Goal: Communication & Community: Answer question/provide support

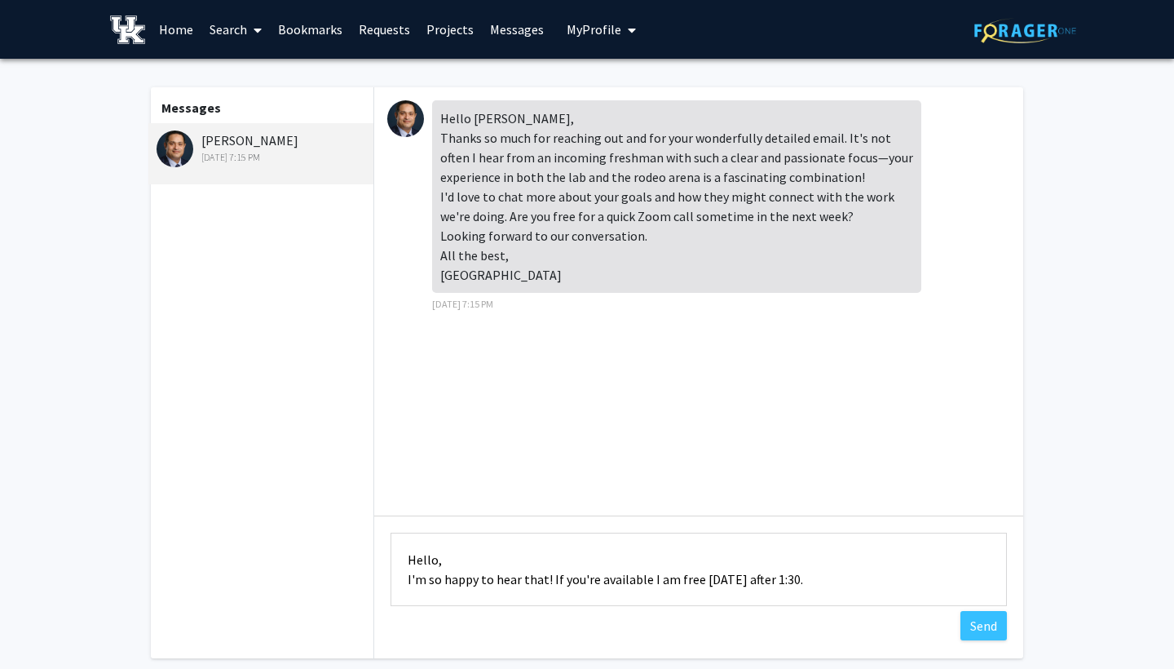
drag, startPoint x: 0, startPoint y: 0, endPoint x: 413, endPoint y: 569, distance: 703.3
click at [413, 569] on textarea "Hello, I'm so happy to hear that! If you're available I am free [DATE] after 1:…" at bounding box center [699, 568] width 616 height 73
click at [404, 567] on textarea "Hello, I'm so happy to hear that! If you're available I am free [DATE] after 1:…" at bounding box center [699, 568] width 616 height 73
drag, startPoint x: 404, startPoint y: 567, endPoint x: 916, endPoint y: 618, distance: 514.6
click at [916, 618] on div "Type a message Hello, I'm so happy to hear that! If you're available I am free …" at bounding box center [698, 571] width 649 height 112
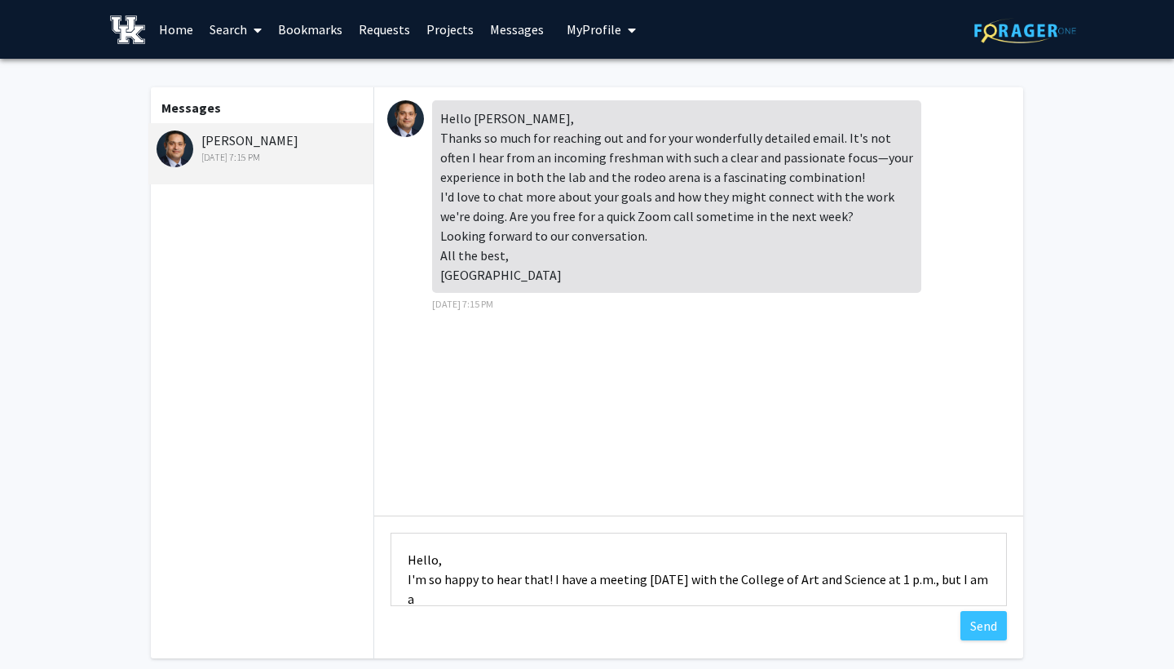
scroll to position [2, 0]
drag, startPoint x: 964, startPoint y: 580, endPoint x: 966, endPoint y: 603, distance: 23.0
click at [966, 603] on textarea "Hello, I'm so happy to hear that! I have a meeting [DATE] with the College of A…" at bounding box center [699, 568] width 616 height 73
click at [947, 602] on textarea "Hello, I'm so happy to hear that! I have a meeting [DATE] with the College of A…" at bounding box center [699, 568] width 616 height 73
drag, startPoint x: 892, startPoint y: 581, endPoint x: 902, endPoint y: 589, distance: 12.7
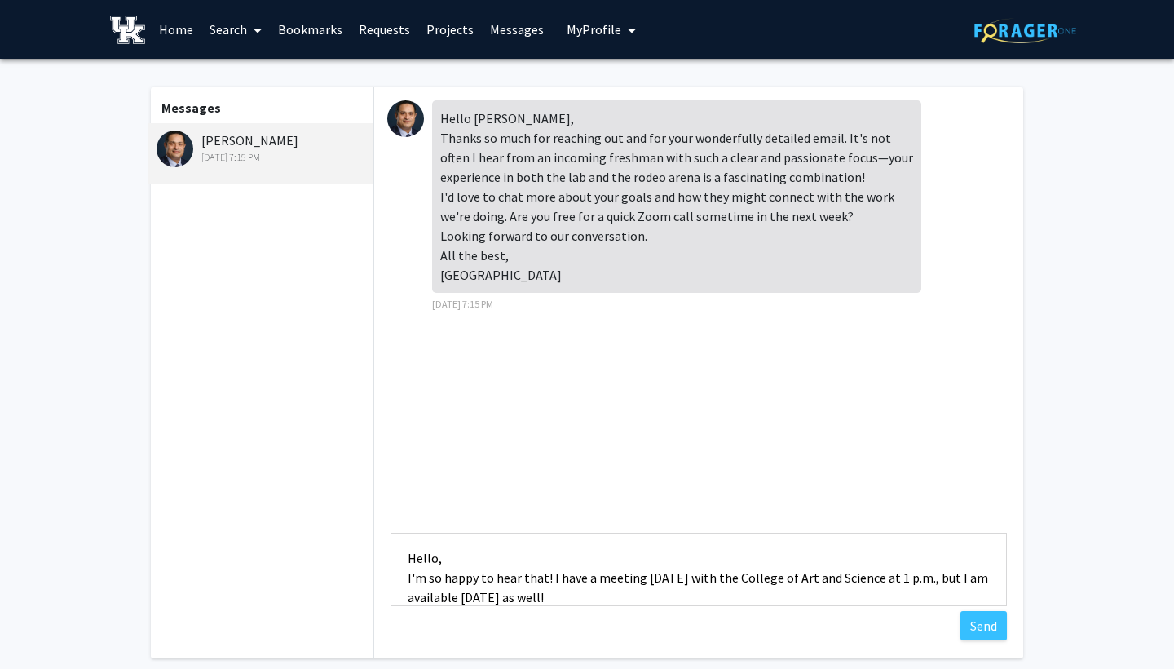
click at [902, 589] on textarea "Hello, I'm so happy to hear that! I have a meeting [DATE] with the College of A…" at bounding box center [699, 568] width 616 height 73
click at [856, 592] on textarea "Hello, I'm so happy to hear that! I have a meeting [DATE] with the College of A…" at bounding box center [699, 568] width 616 height 73
drag, startPoint x: 935, startPoint y: 582, endPoint x: 896, endPoint y: 580, distance: 39.2
click at [896, 580] on textarea "Hello, I'm so happy to hear that! I have a meeting [DATE] with the College of A…" at bounding box center [699, 568] width 616 height 73
click at [854, 606] on textarea "Hello, I'm so happy to hear that! I have a meeting [DATE] with the College of A…" at bounding box center [699, 568] width 616 height 73
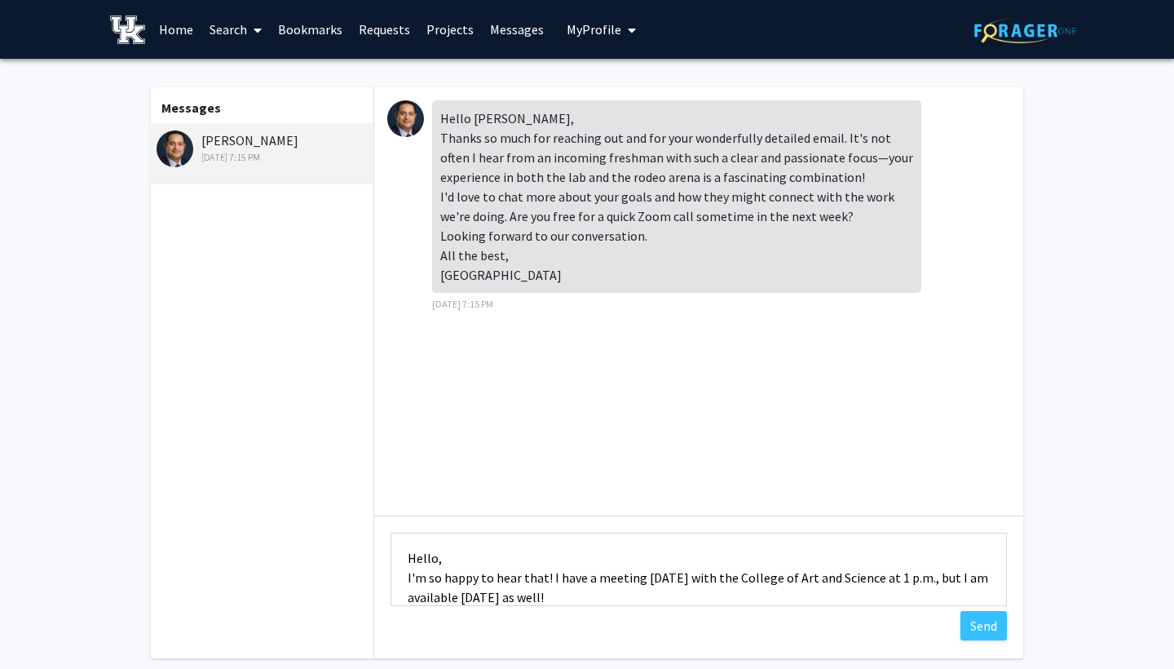
click at [891, 584] on textarea "Hello, I'm so happy to hear that! I have a meeting [DATE] with the College of A…" at bounding box center [699, 568] width 616 height 73
click at [894, 582] on textarea "Hello, I'm so happy to hear that! I have a meeting [DATE] with the College of A…" at bounding box center [699, 568] width 616 height 73
click at [899, 585] on textarea "Hello, I'm so happy to hear that! I have a meeting [DATE] with the College of A…" at bounding box center [699, 568] width 616 height 73
click at [432, 600] on textarea "Hello, I'm so happy to hear that! I have a meeting [DATE] with the College of A…" at bounding box center [699, 568] width 616 height 73
drag, startPoint x: 644, startPoint y: 598, endPoint x: 626, endPoint y: 597, distance: 18.0
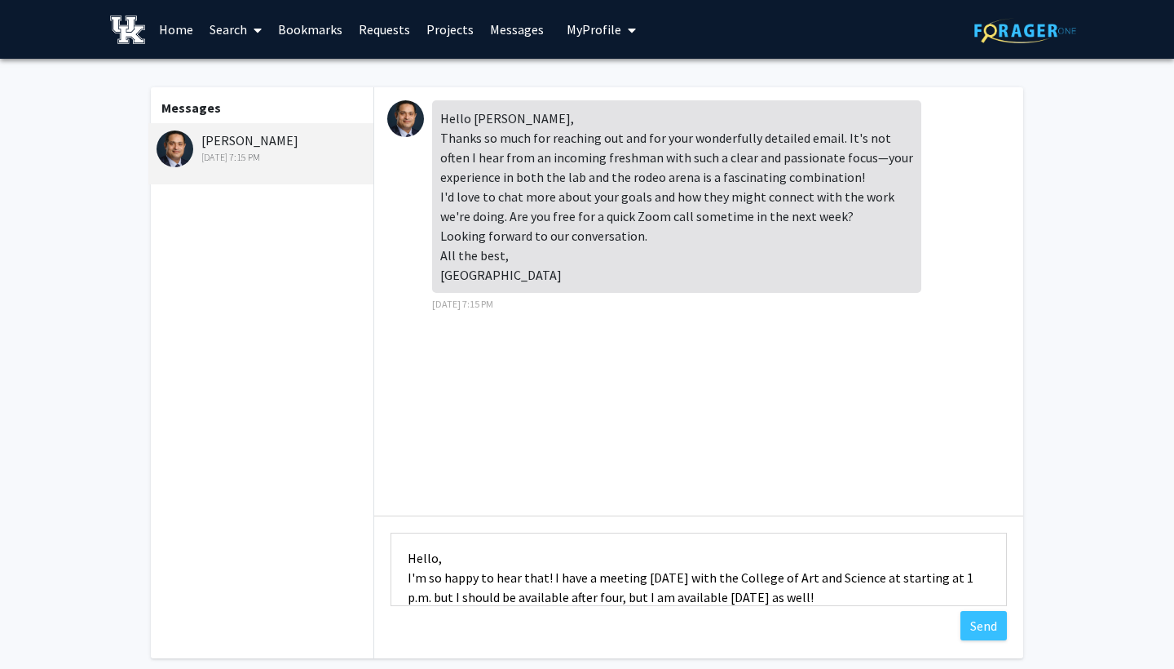
click at [626, 597] on textarea "Hello, I'm so happy to hear that! I have a meeting [DATE] with the College of A…" at bounding box center [699, 568] width 616 height 73
click at [605, 585] on textarea "Hello, I'm so happy to hear that! I have a meeting [DATE] with the College of A…" at bounding box center [699, 568] width 616 height 73
click at [817, 606] on textarea "Hello, I'm so happy to hear that! I have a meeting [DATE] with the College of A…" at bounding box center [699, 568] width 616 height 73
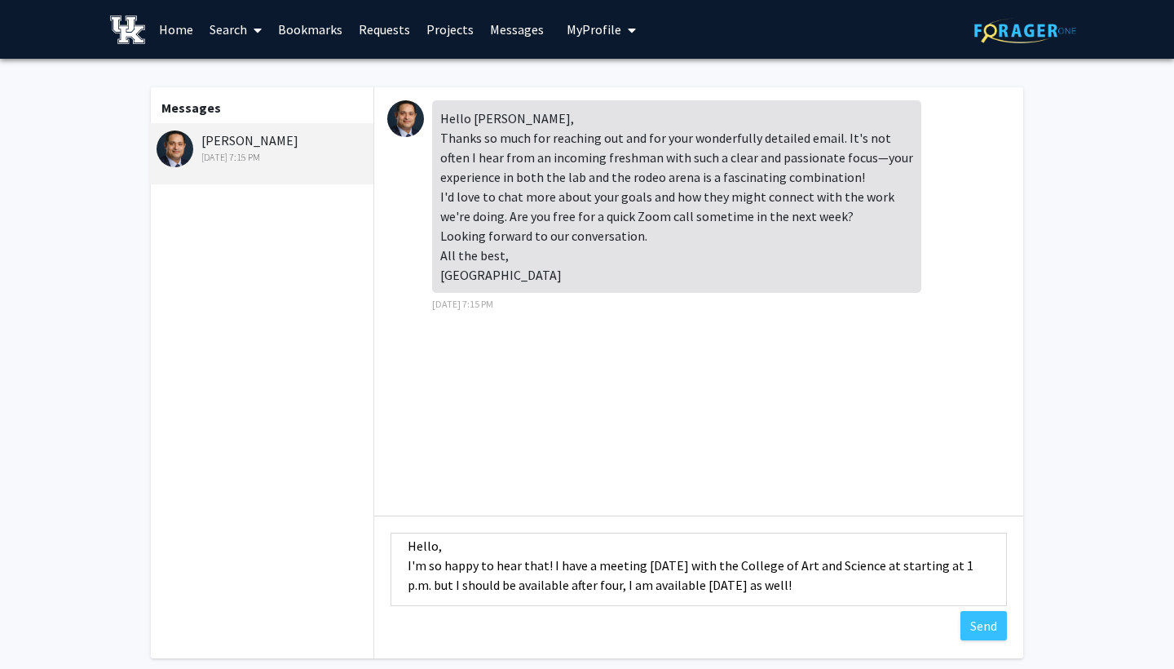
scroll to position [20, 0]
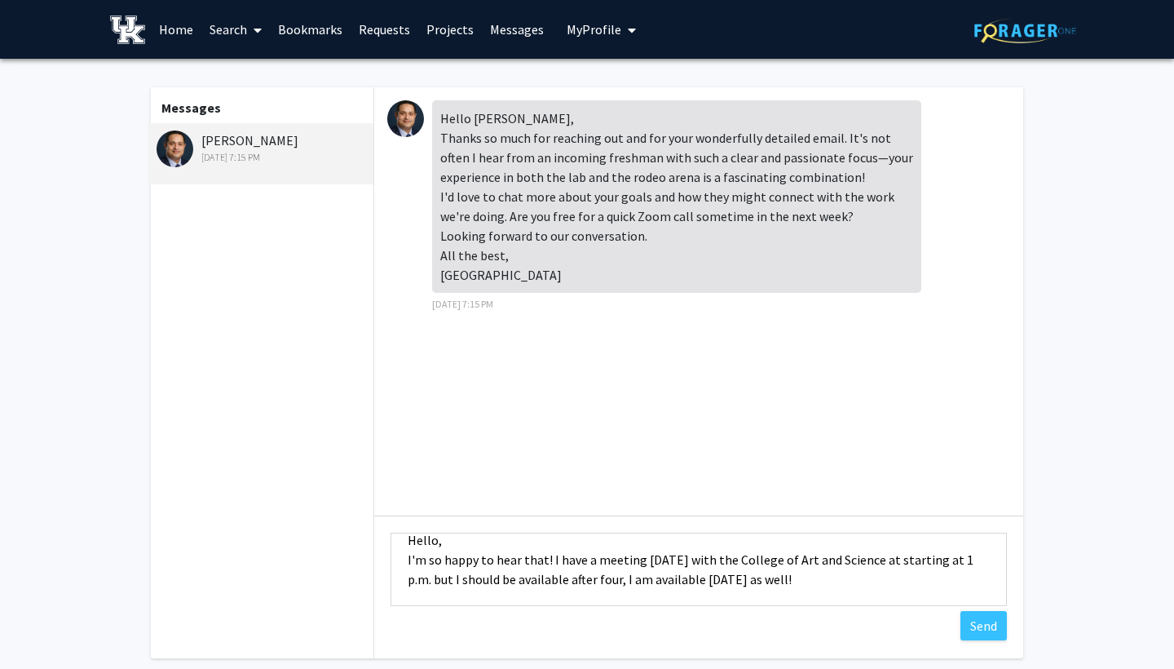
drag, startPoint x: 812, startPoint y: 604, endPoint x: 674, endPoint y: 606, distance: 137.8
click at [674, 606] on textarea "Hello, I'm so happy to hear that! I have a meeting [DATE] with the College of A…" at bounding box center [699, 568] width 616 height 73
drag, startPoint x: 788, startPoint y: 576, endPoint x: 633, endPoint y: 589, distance: 155.5
click at [633, 589] on textarea "Hello, I'm so happy to hear that! I have a meeting [DATE] with the College of A…" at bounding box center [699, 568] width 616 height 73
click at [979, 565] on textarea "Hello, I'm so happy to hear that! I have a meeting [DATE] with the College of A…" at bounding box center [699, 568] width 616 height 73
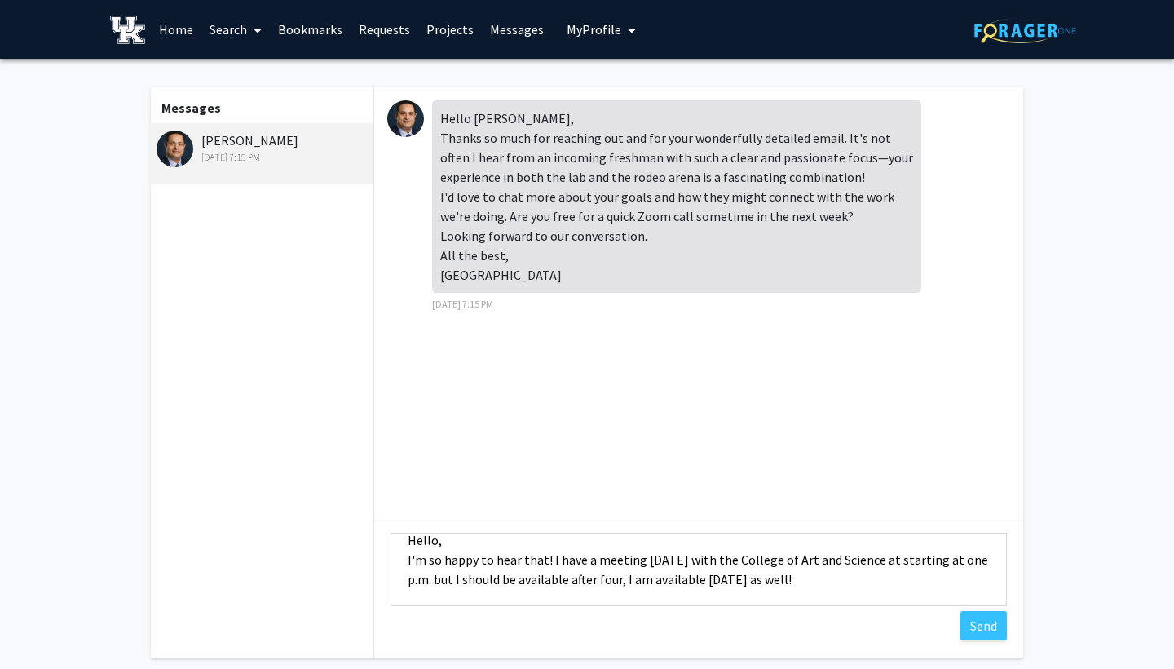
drag, startPoint x: 403, startPoint y: 585, endPoint x: 426, endPoint y: 585, distance: 22.8
click at [426, 585] on textarea "Hello, I'm so happy to hear that! I have a meeting [DATE] with the College of A…" at bounding box center [699, 568] width 616 height 73
click at [667, 590] on textarea "Hello, I'm so happy to hear that! I have a meeting [DATE] with the College of A…" at bounding box center [699, 568] width 616 height 73
click at [980, 562] on textarea "Hello, I'm so happy to hear that! I have a meeting [DATE] with the College of A…" at bounding box center [699, 568] width 616 height 73
click at [603, 585] on textarea "Hello, I'm so happy to hear that! I have a meeting [DATE] with the College of A…" at bounding box center [699, 568] width 616 height 73
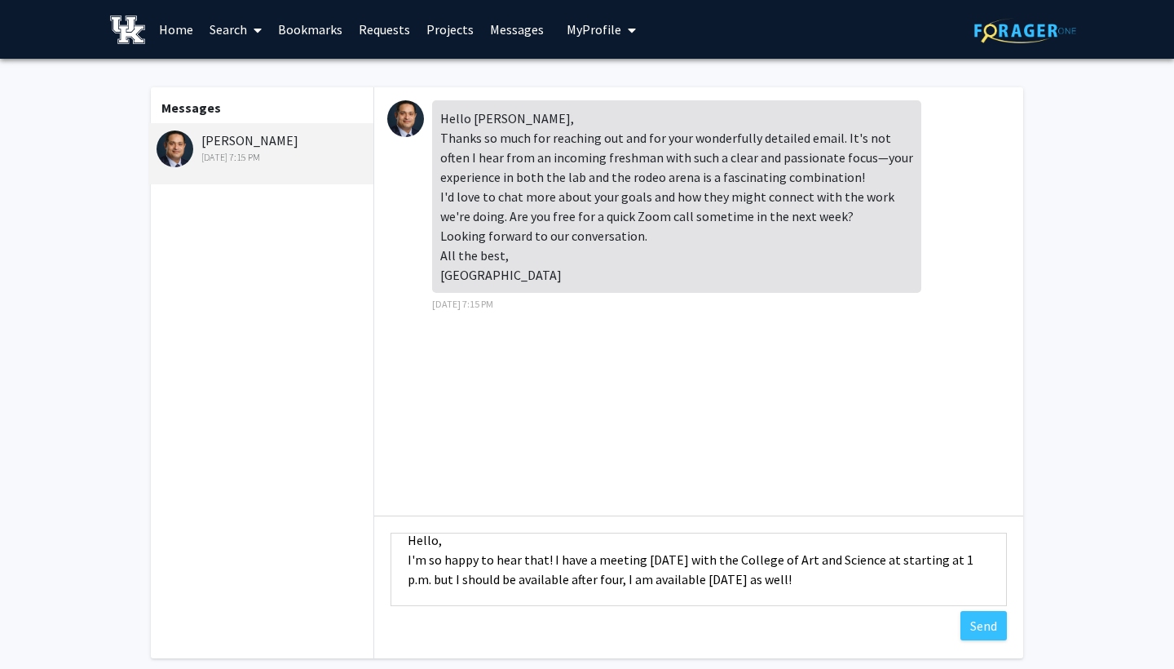
drag, startPoint x: 598, startPoint y: 583, endPoint x: 619, endPoint y: 584, distance: 21.2
click at [619, 584] on textarea "Hello, I'm so happy to hear that! I have a meeting [DATE] with the College of A…" at bounding box center [699, 568] width 616 height 73
click at [823, 582] on textarea "Hello, I'm so happy to hear that! I have a meeting [DATE] with the College of A…" at bounding box center [699, 568] width 616 height 73
click at [638, 586] on textarea "Hello, I'm so happy to hear that! I have a meeting [DATE] with the College of A…" at bounding box center [699, 568] width 616 height 73
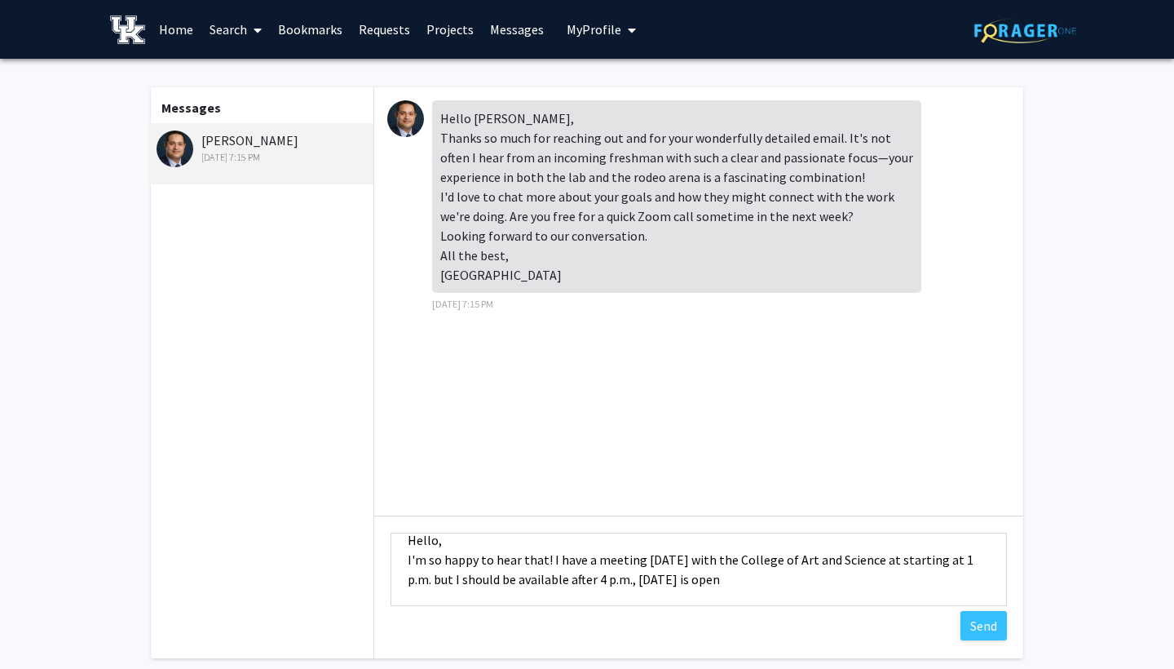
click at [797, 582] on textarea "Hello, I'm so happy to hear that! I have a meeting [DATE] with the College of A…" at bounding box center [699, 568] width 616 height 73
click at [636, 585] on textarea "Hello, I'm so happy to hear that! I have a meeting [DATE] with the College of A…" at bounding box center [699, 568] width 616 height 73
click at [415, 582] on textarea "Hello, I'm so happy to hear that! I have a meeting [DATE] with the College of A…" at bounding box center [699, 568] width 616 height 73
click at [520, 576] on textarea "Hello, I'm so happy to hear that! I have a meeting [DATE] with the College of A…" at bounding box center [699, 568] width 616 height 73
click at [624, 581] on textarea "Hello, I'm so happy to hear that! I have a meeting [DATE] with the College of A…" at bounding box center [699, 568] width 616 height 73
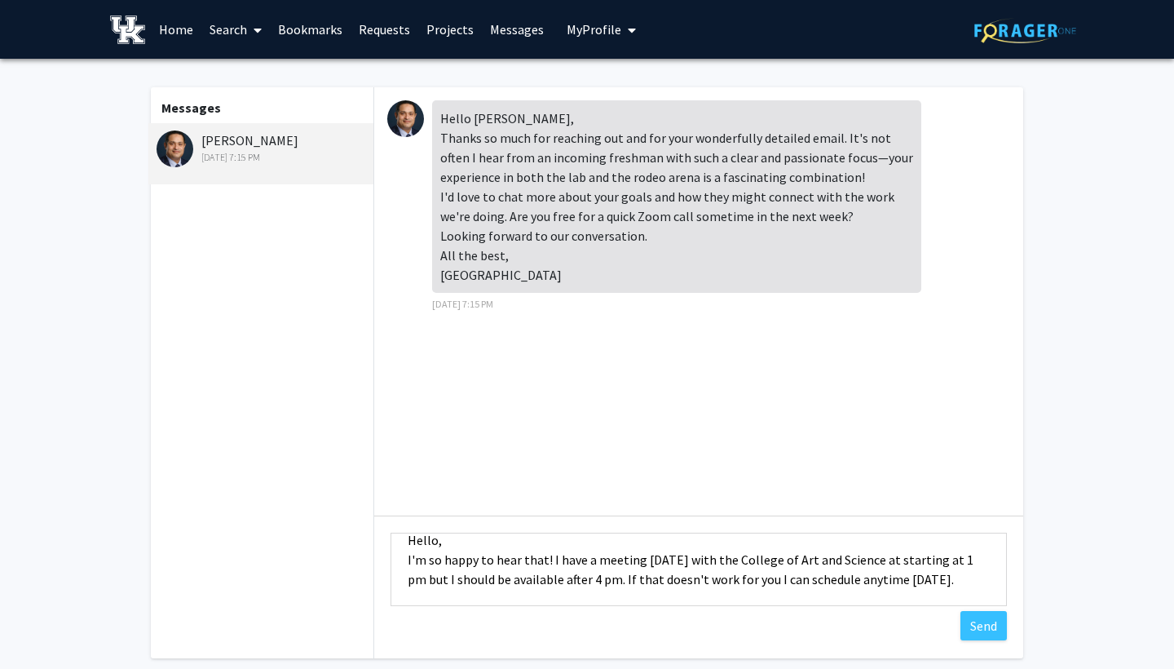
click at [952, 596] on textarea "Hello, I'm so happy to hear that! I have a meeting [DATE] with the College of A…" at bounding box center [699, 568] width 616 height 73
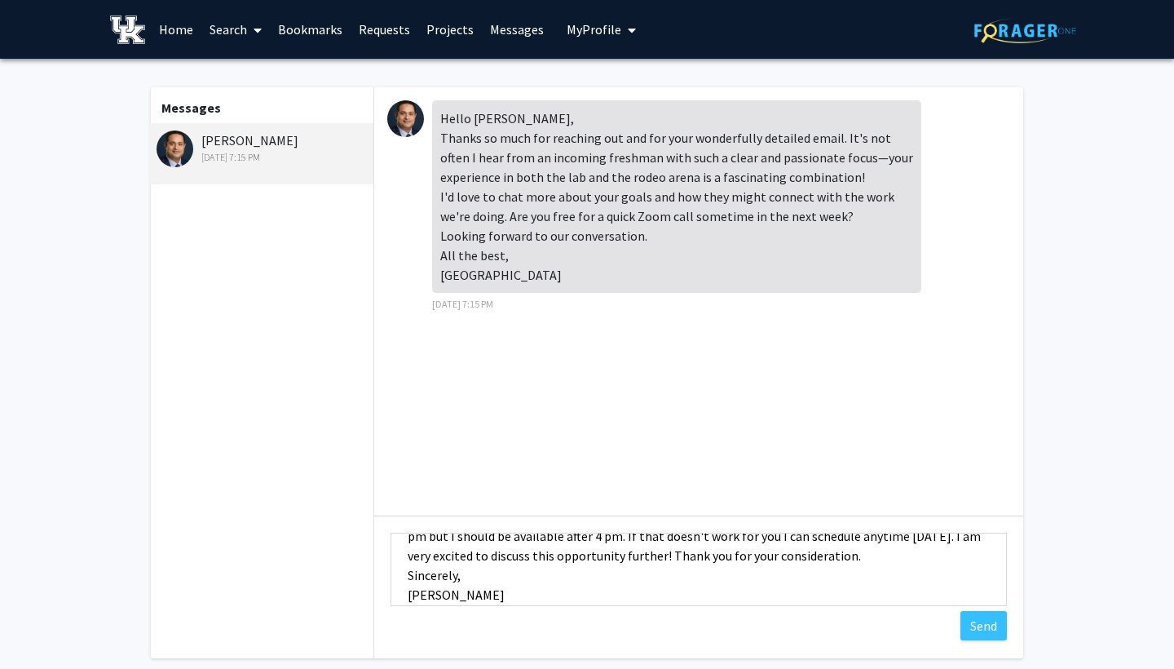
scroll to position [68, 0]
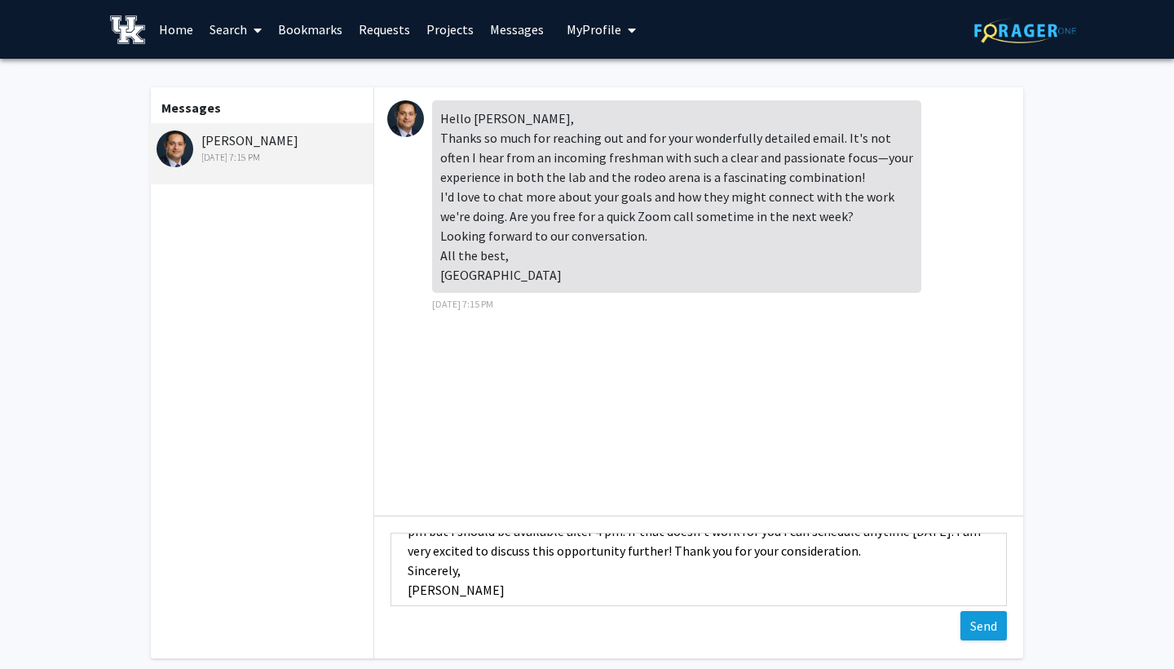
type textarea "Hello, I'm so happy to hear that! I have a meeting [DATE] with the College of A…"
click at [978, 625] on button "Send" at bounding box center [983, 625] width 46 height 29
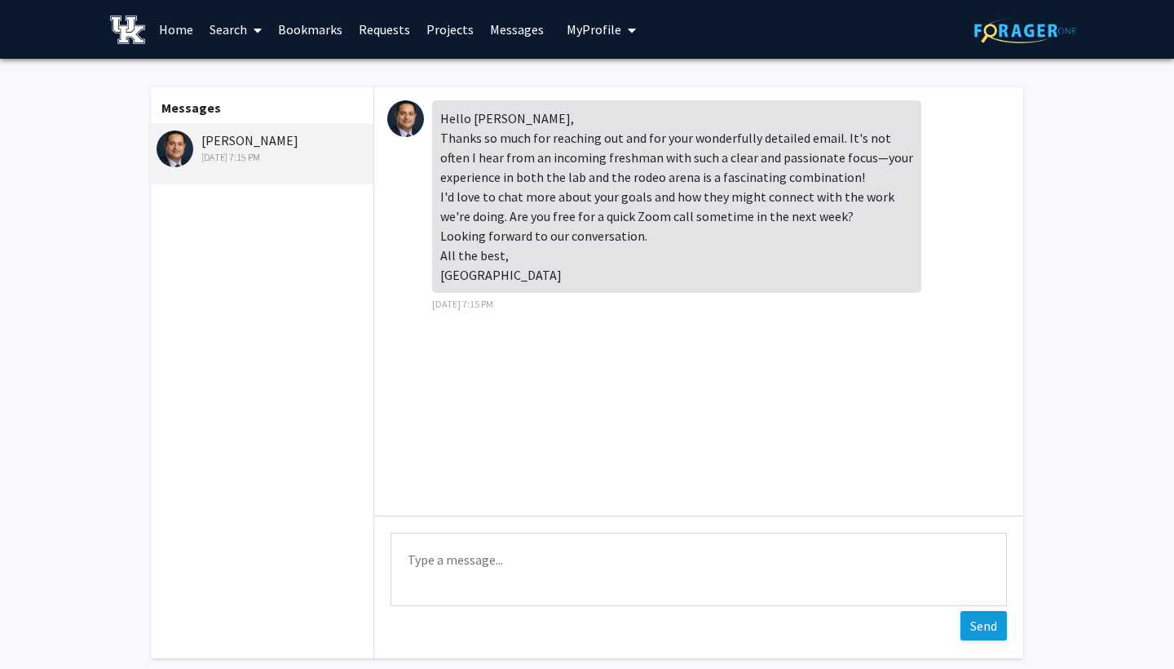
scroll to position [2, 0]
